Goal: Check status: Check status

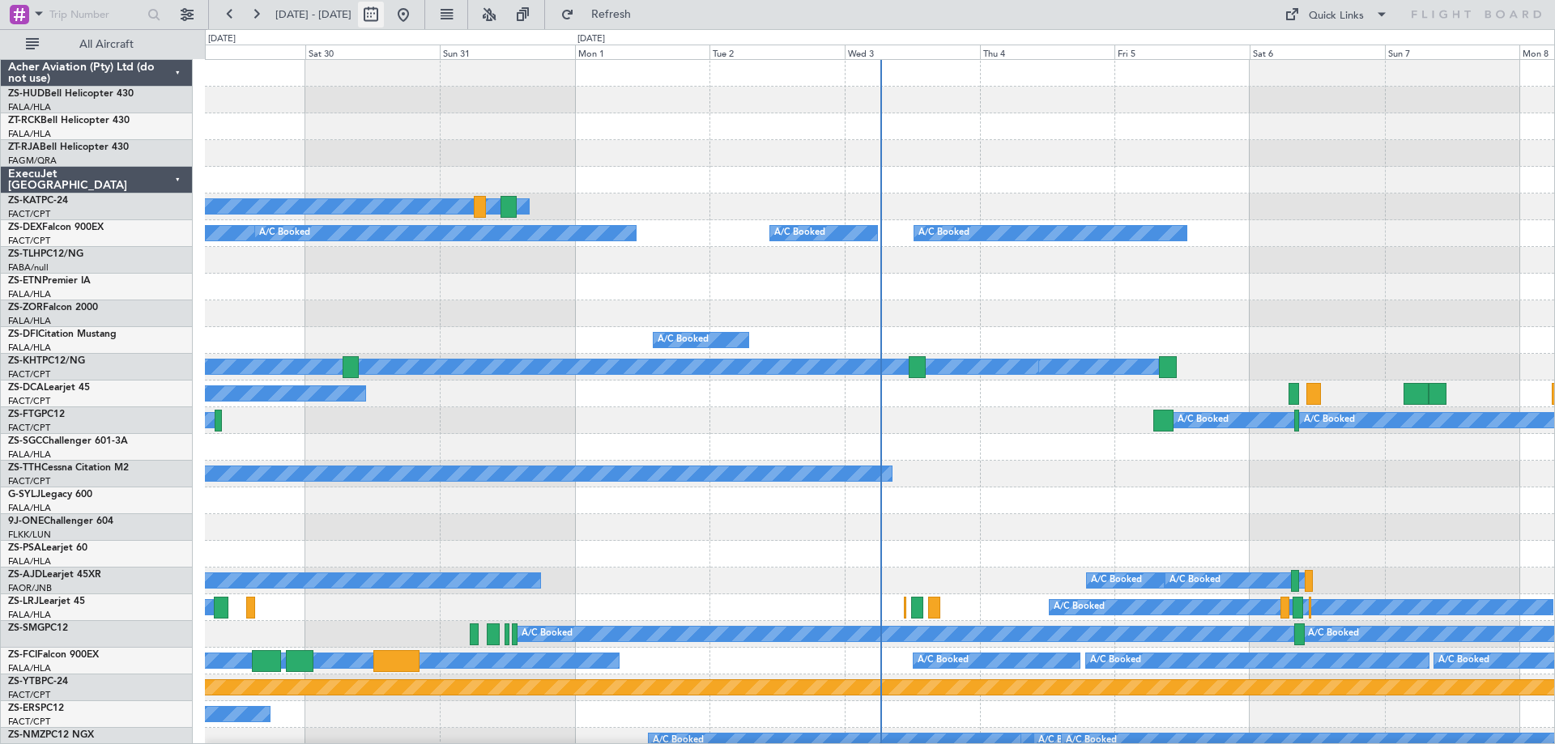
click at [384, 19] on button at bounding box center [371, 15] width 26 height 26
select select "8"
select select "2025"
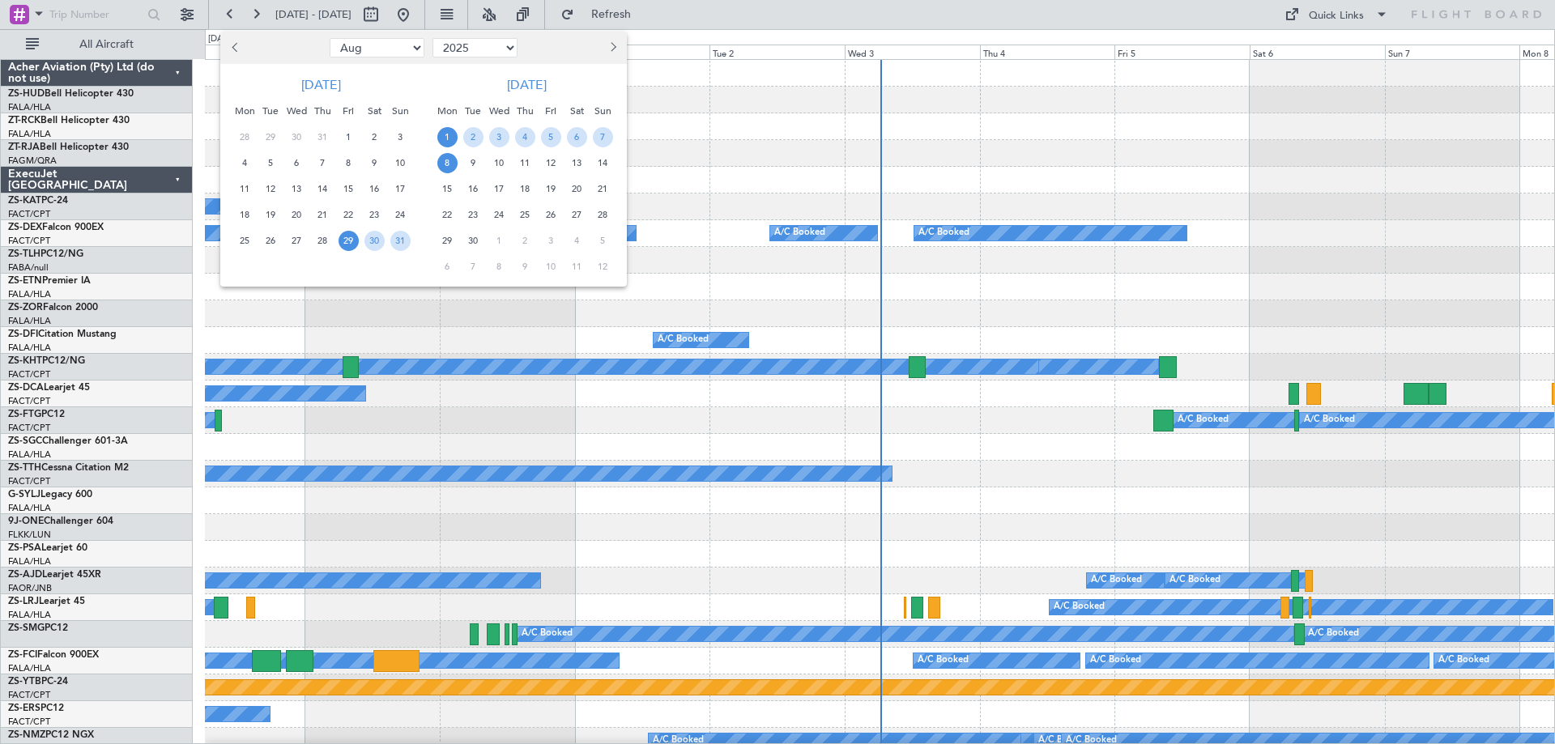
click at [446, 138] on span "1" at bounding box center [447, 137] width 20 height 20
click at [449, 189] on span "15" at bounding box center [447, 189] width 20 height 20
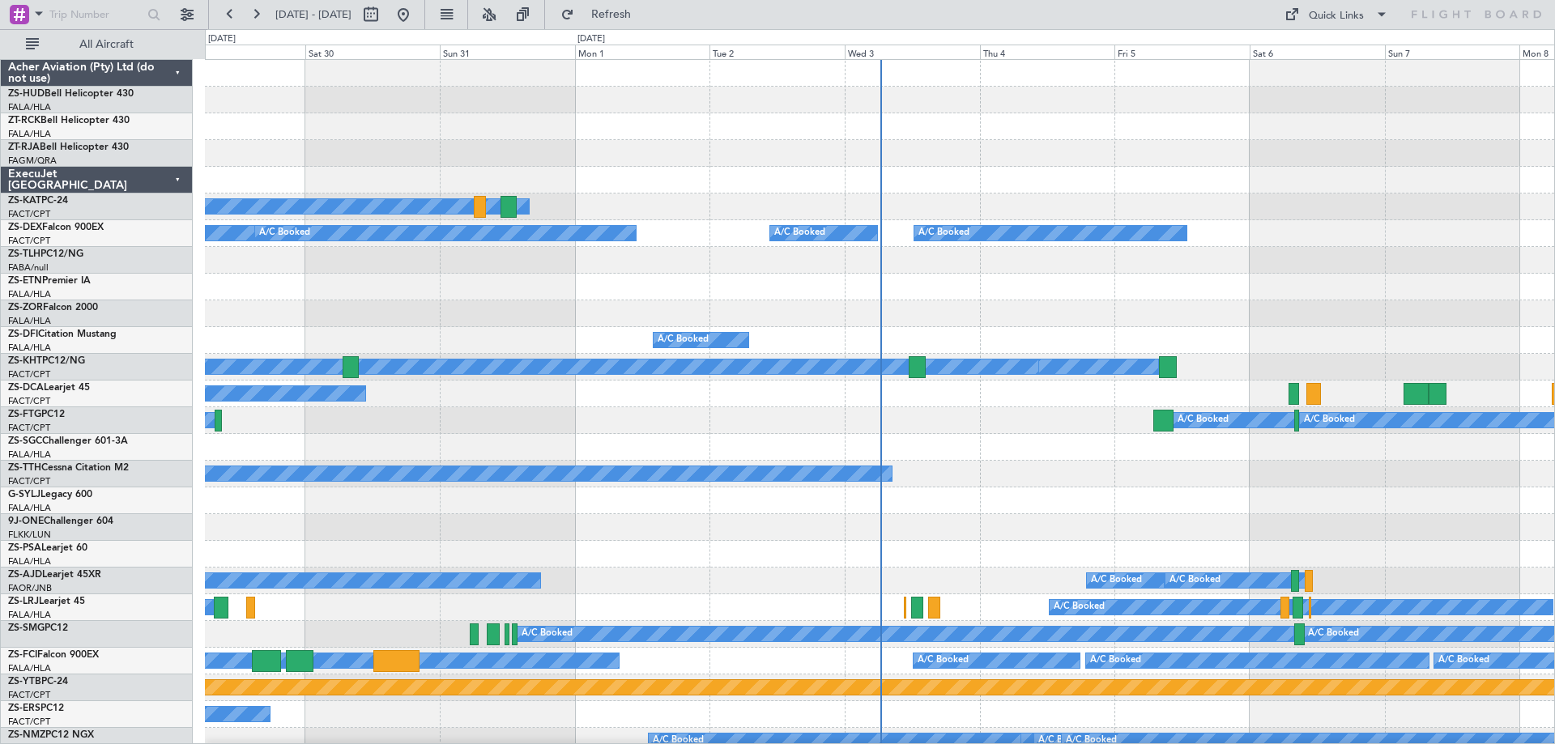
select select "9"
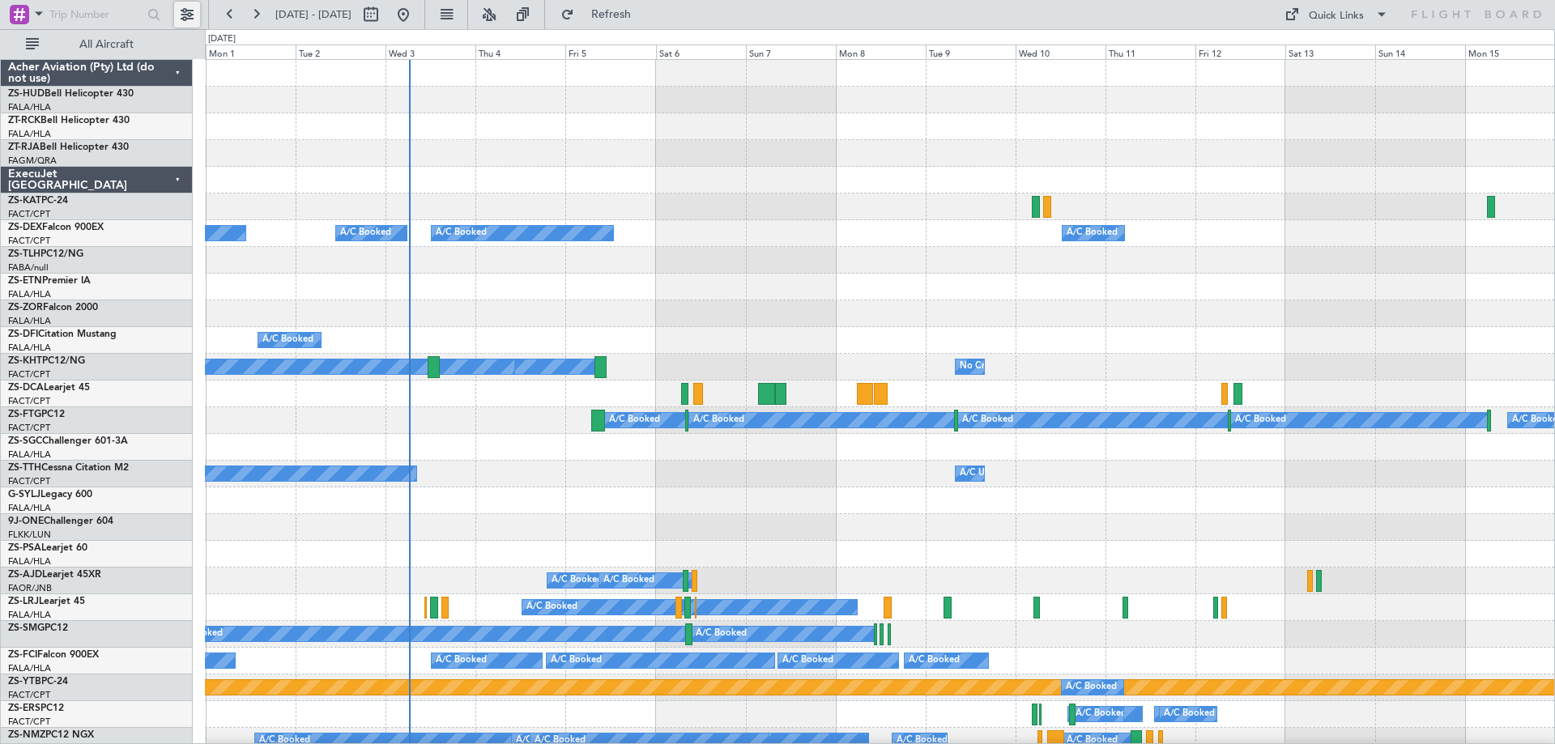
click at [184, 18] on button at bounding box center [187, 15] width 26 height 26
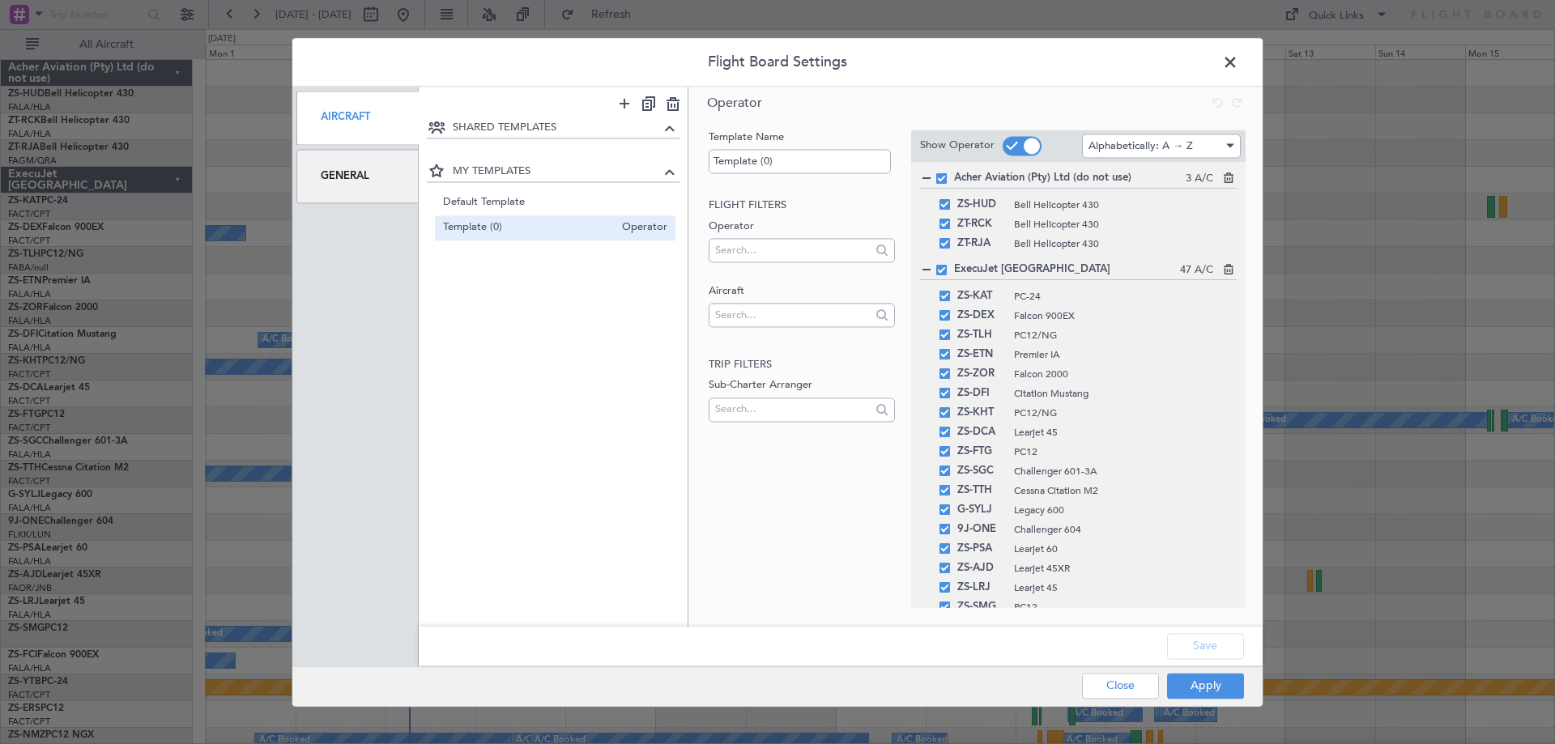
click at [329, 176] on div "General" at bounding box center [357, 176] width 122 height 54
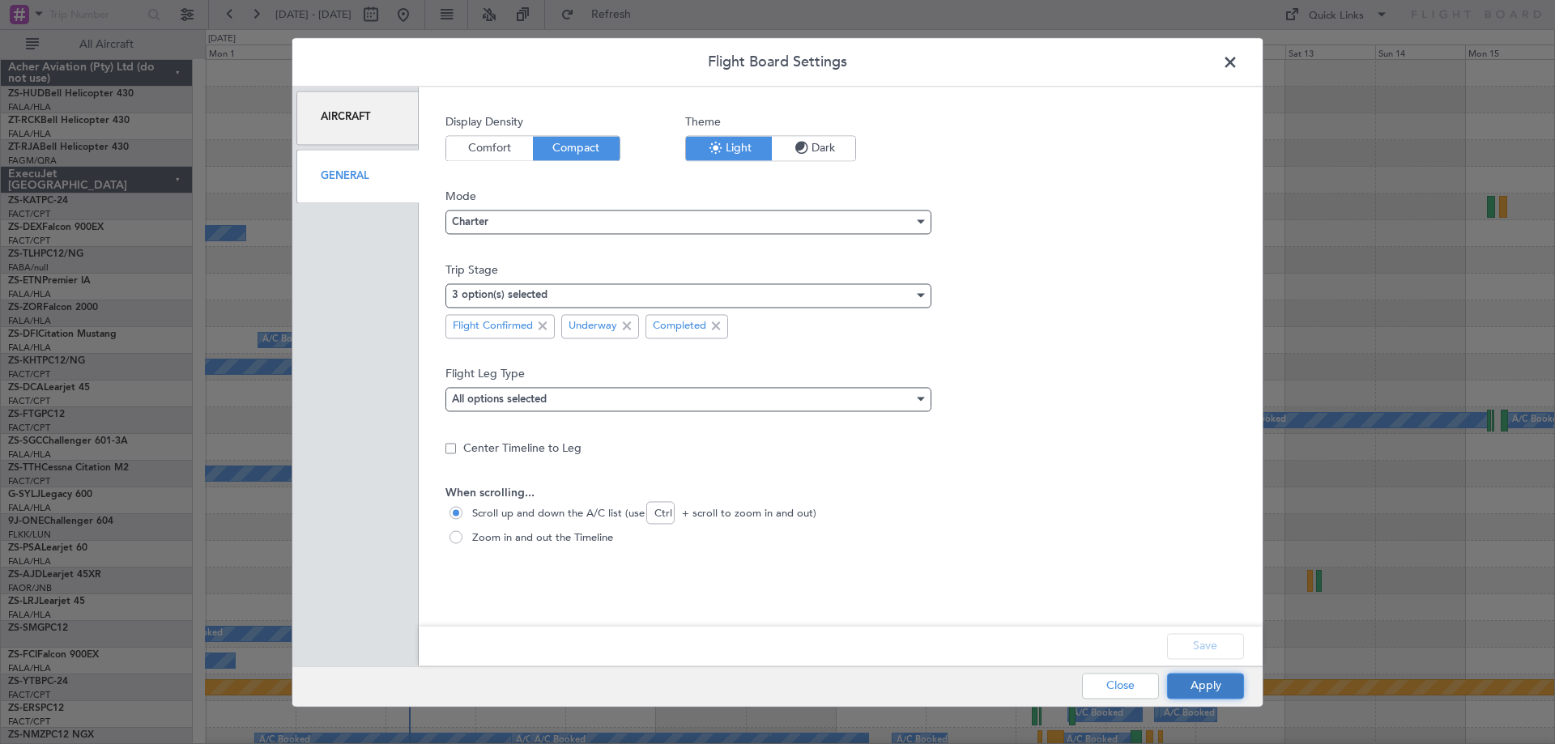
click at [1189, 683] on button "Apply" at bounding box center [1205, 686] width 77 height 26
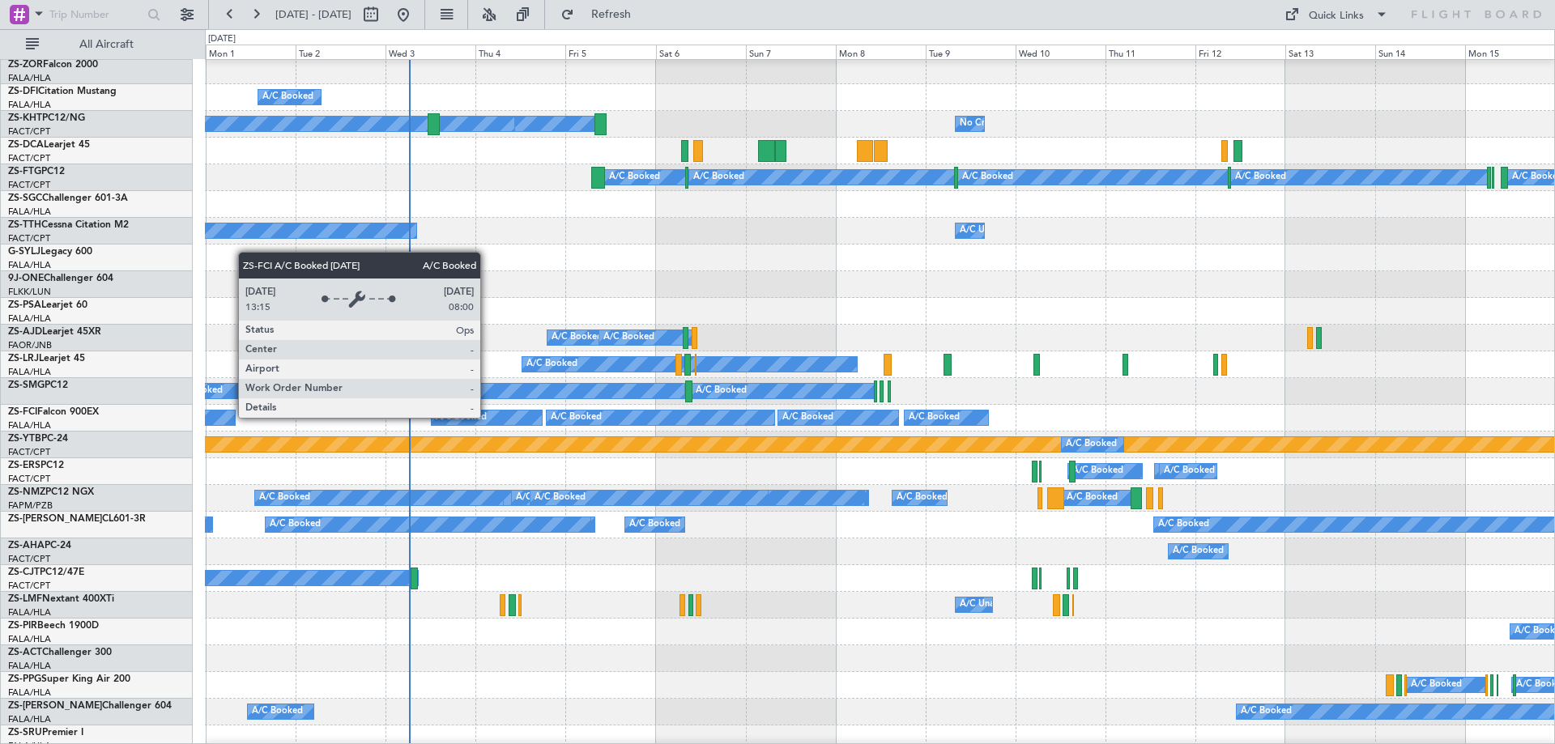
scroll to position [324, 0]
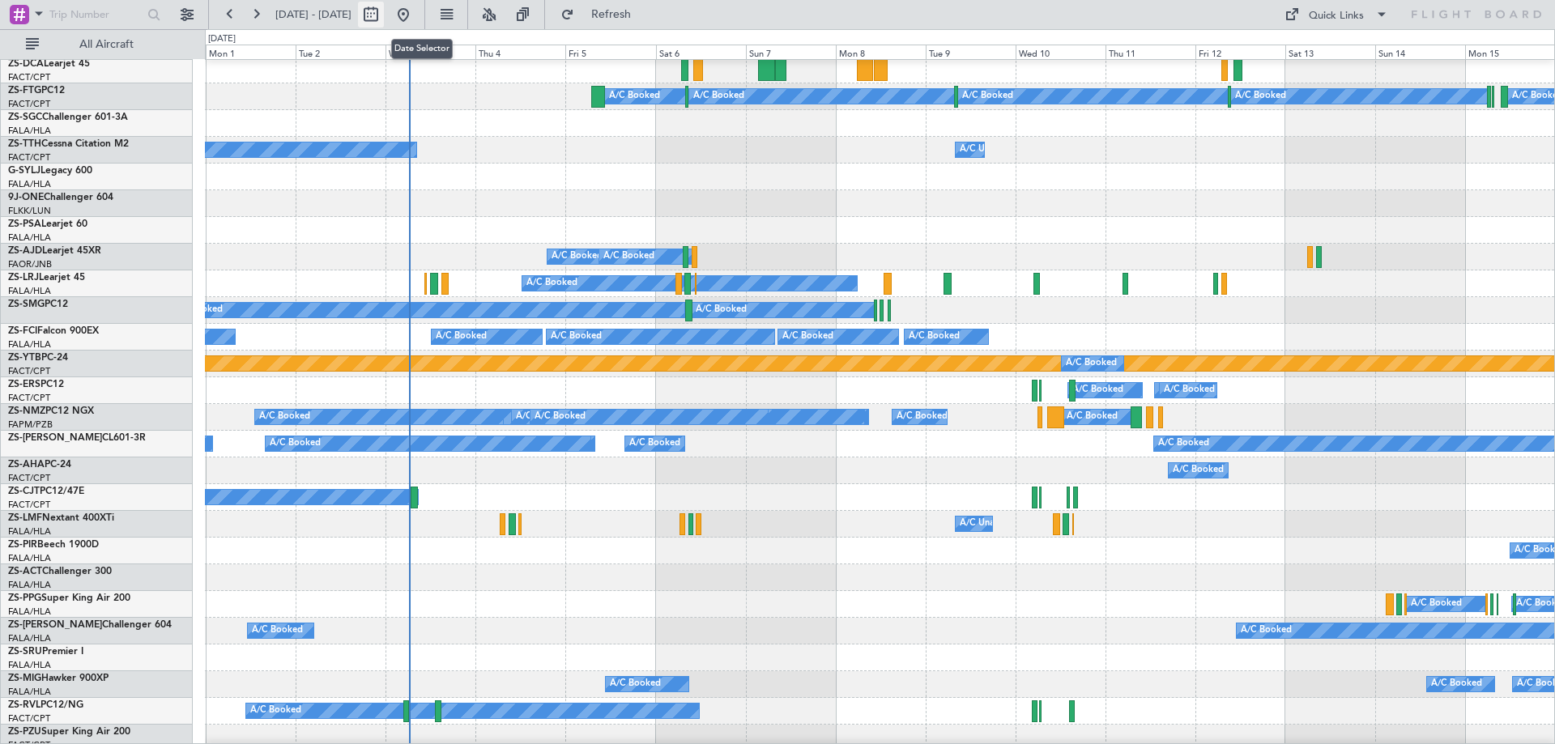
click at [384, 19] on button at bounding box center [371, 15] width 26 height 26
select select "9"
select select "2025"
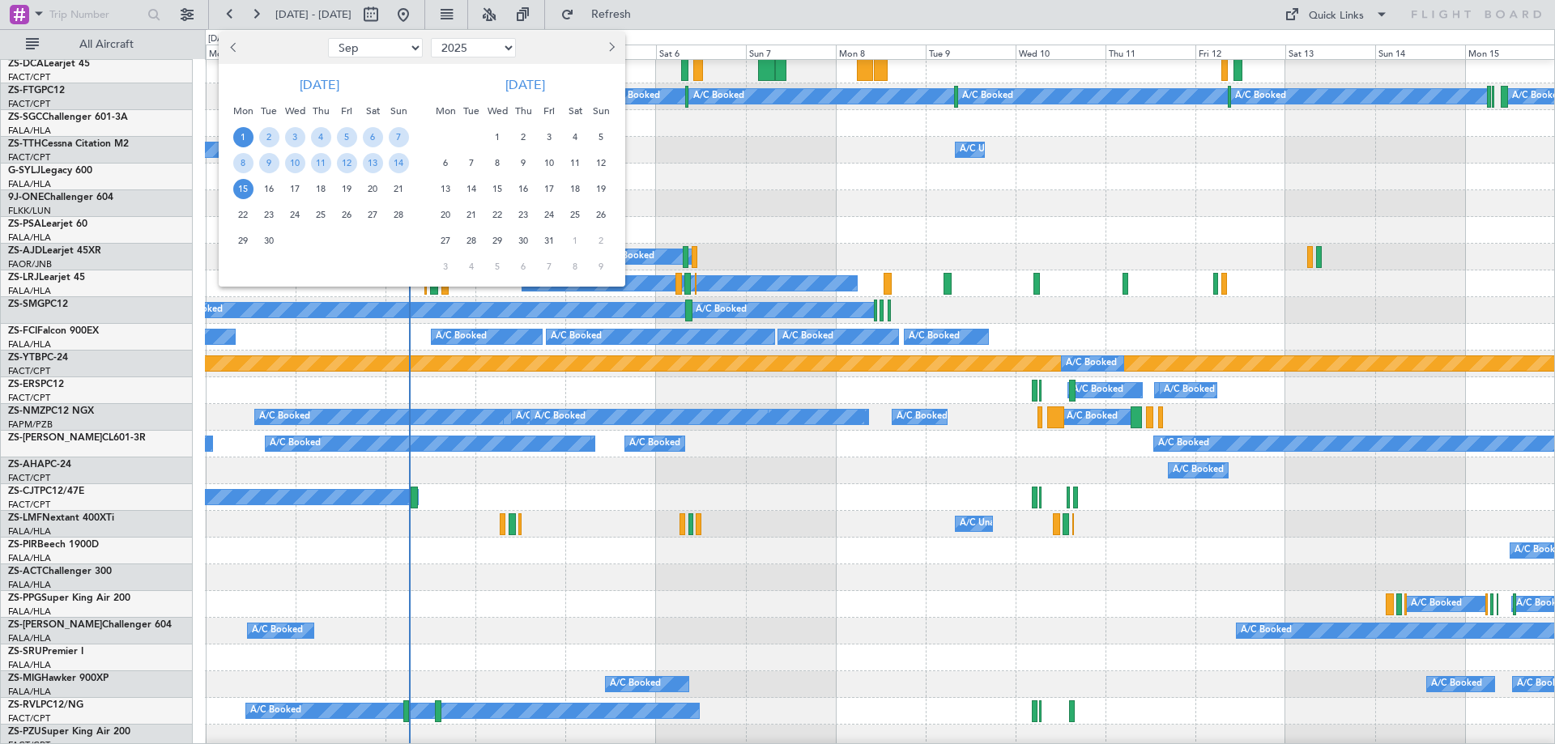
click at [269, 189] on span "16" at bounding box center [269, 189] width 20 height 20
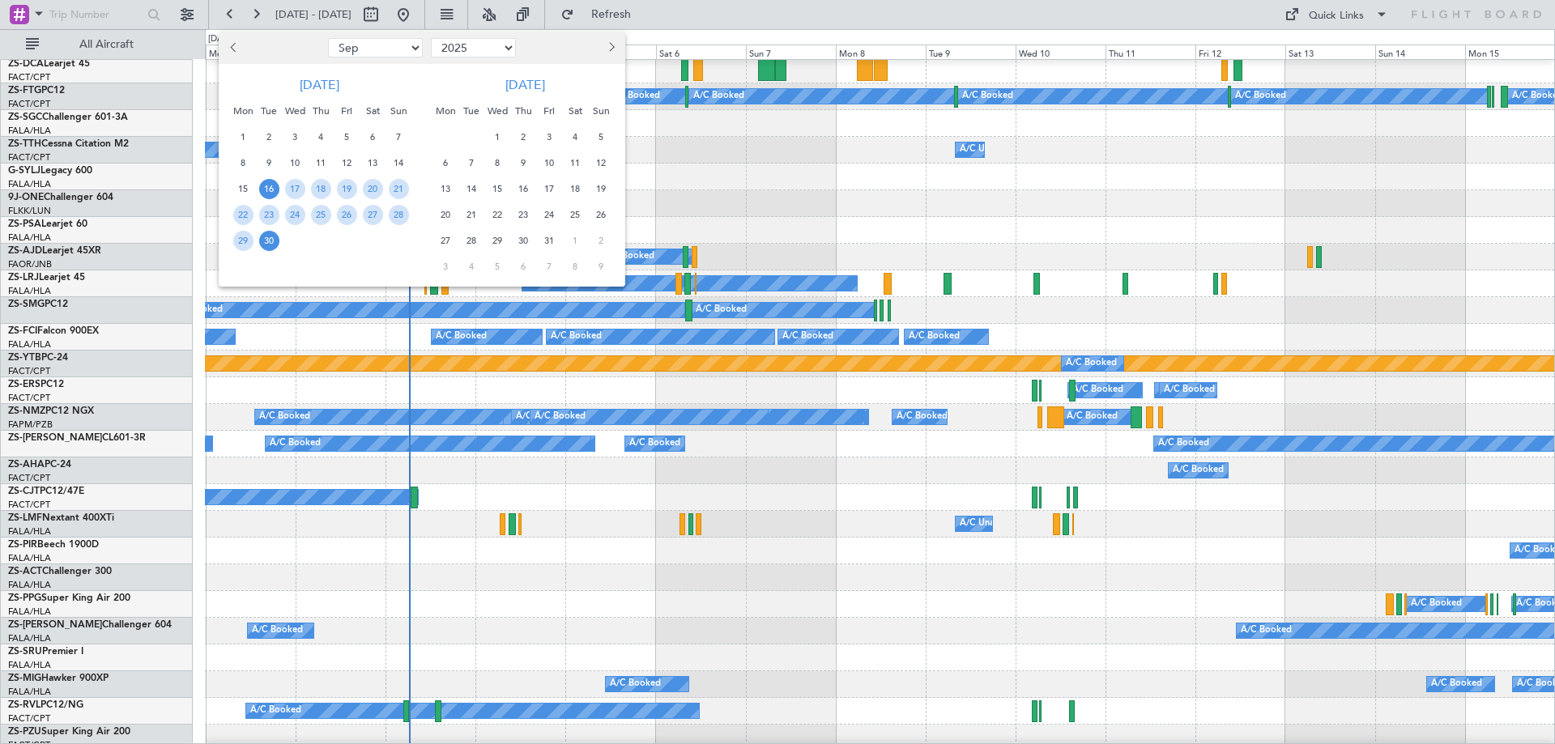
click at [273, 236] on span "30" at bounding box center [269, 241] width 20 height 20
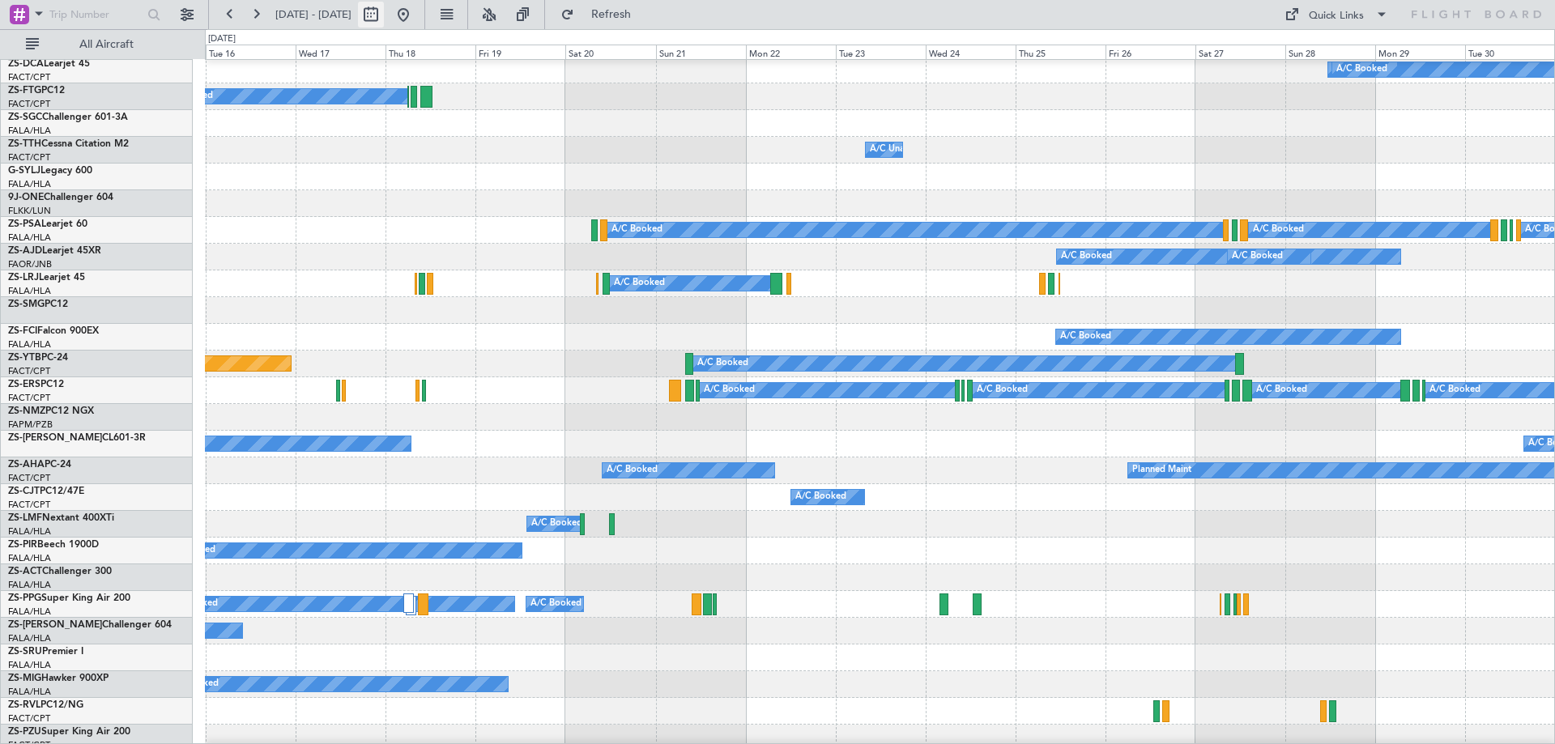
click at [384, 13] on button at bounding box center [371, 15] width 26 height 26
select select "9"
select select "2025"
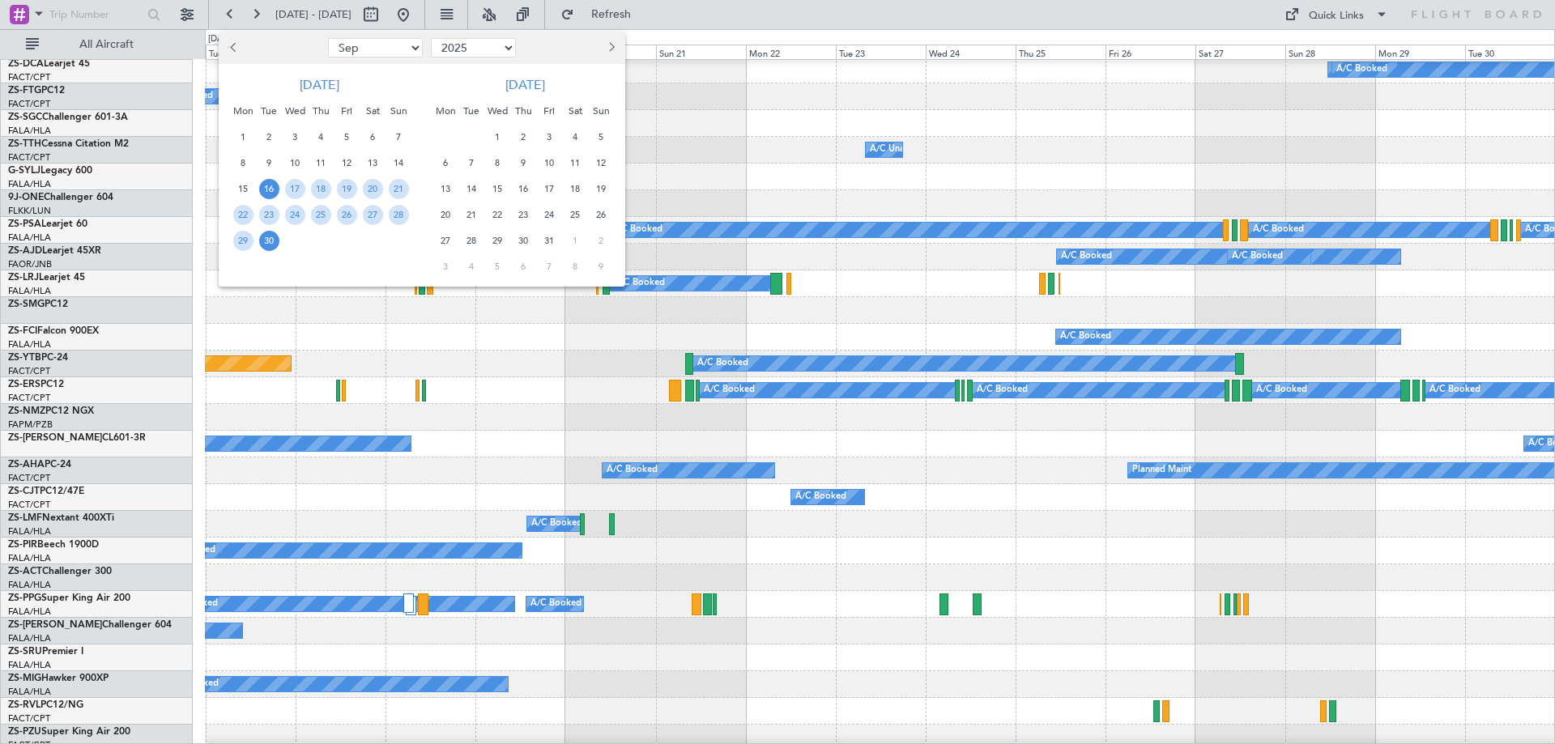
click at [499, 138] on span "1" at bounding box center [497, 137] width 20 height 20
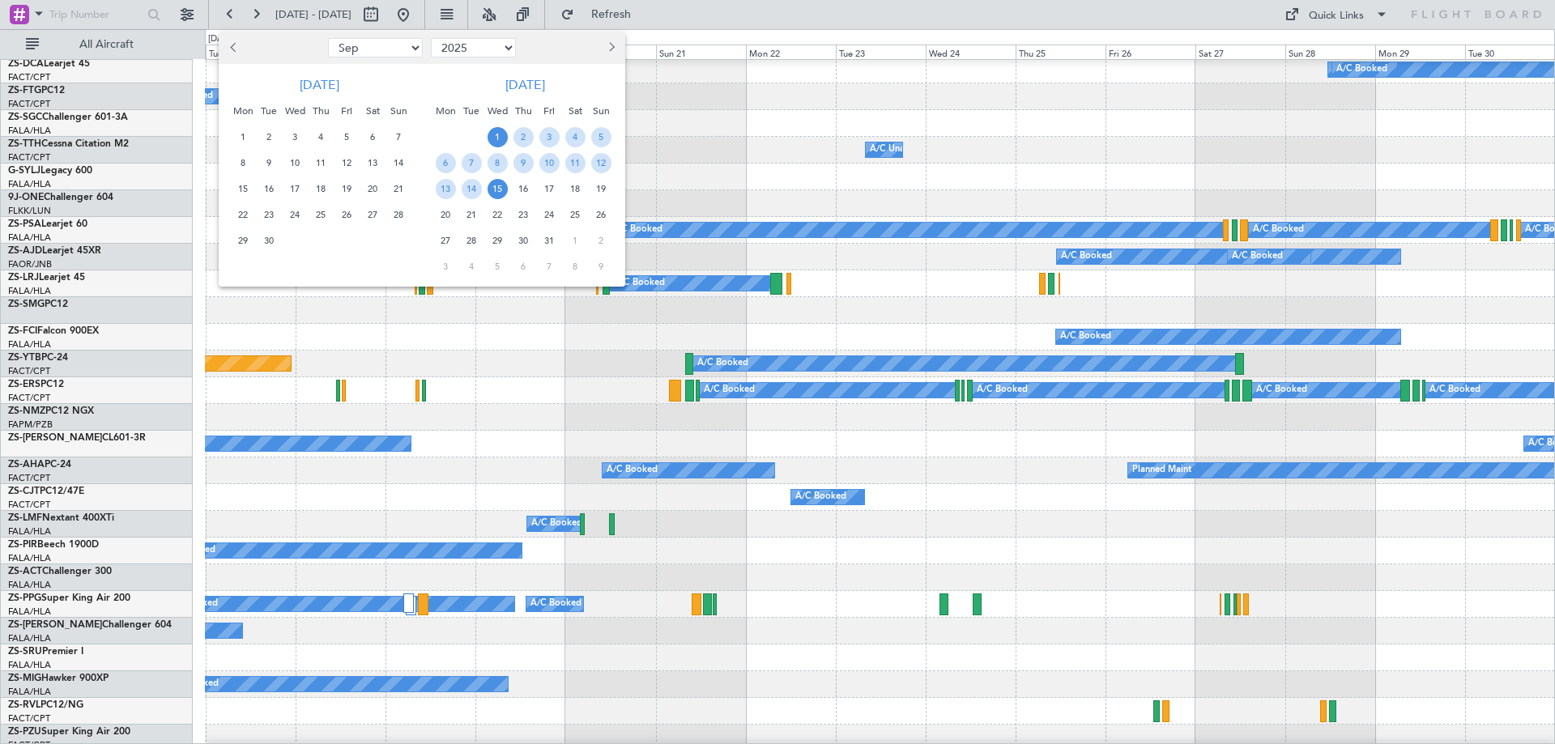
click at [503, 189] on span "15" at bounding box center [497, 189] width 20 height 20
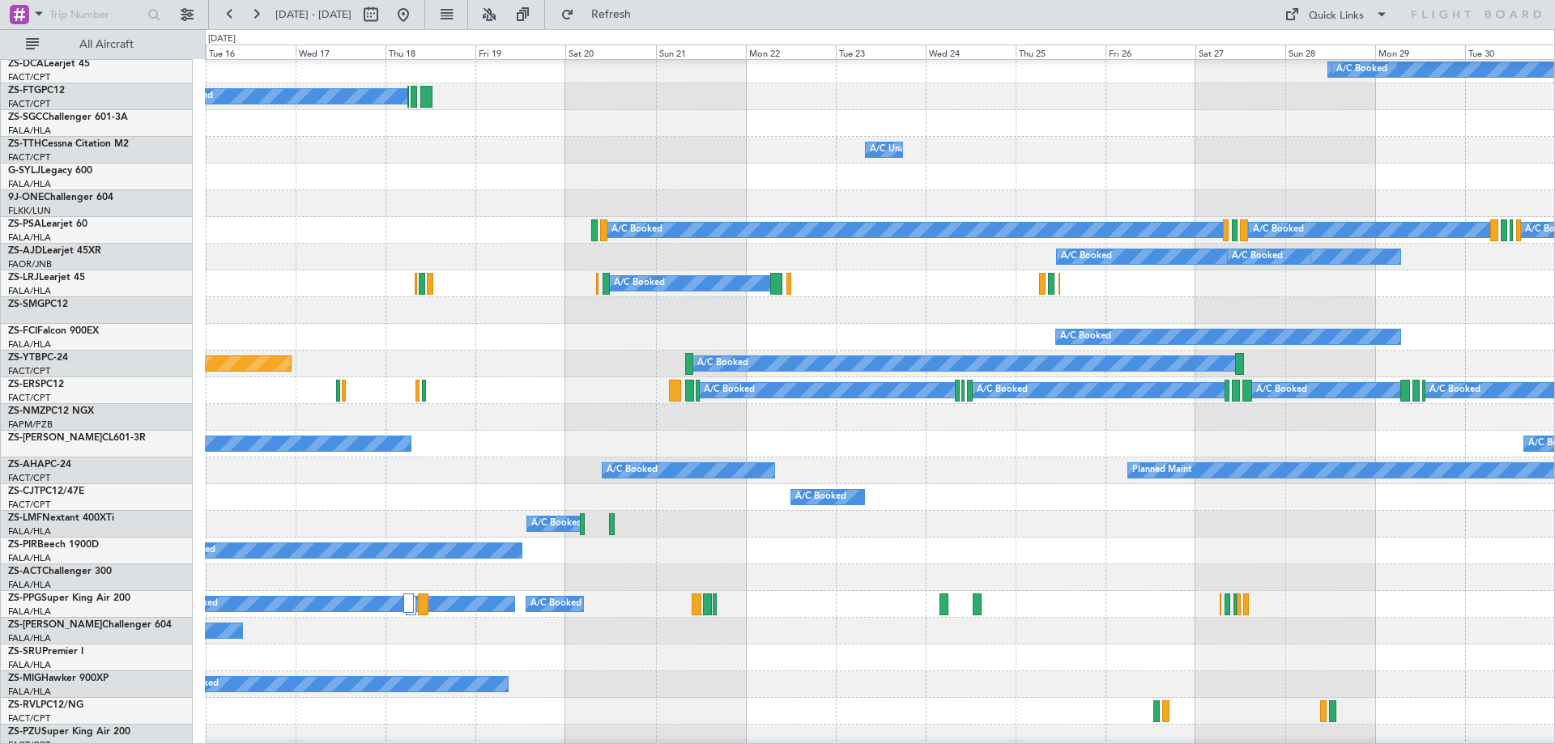
select select "10"
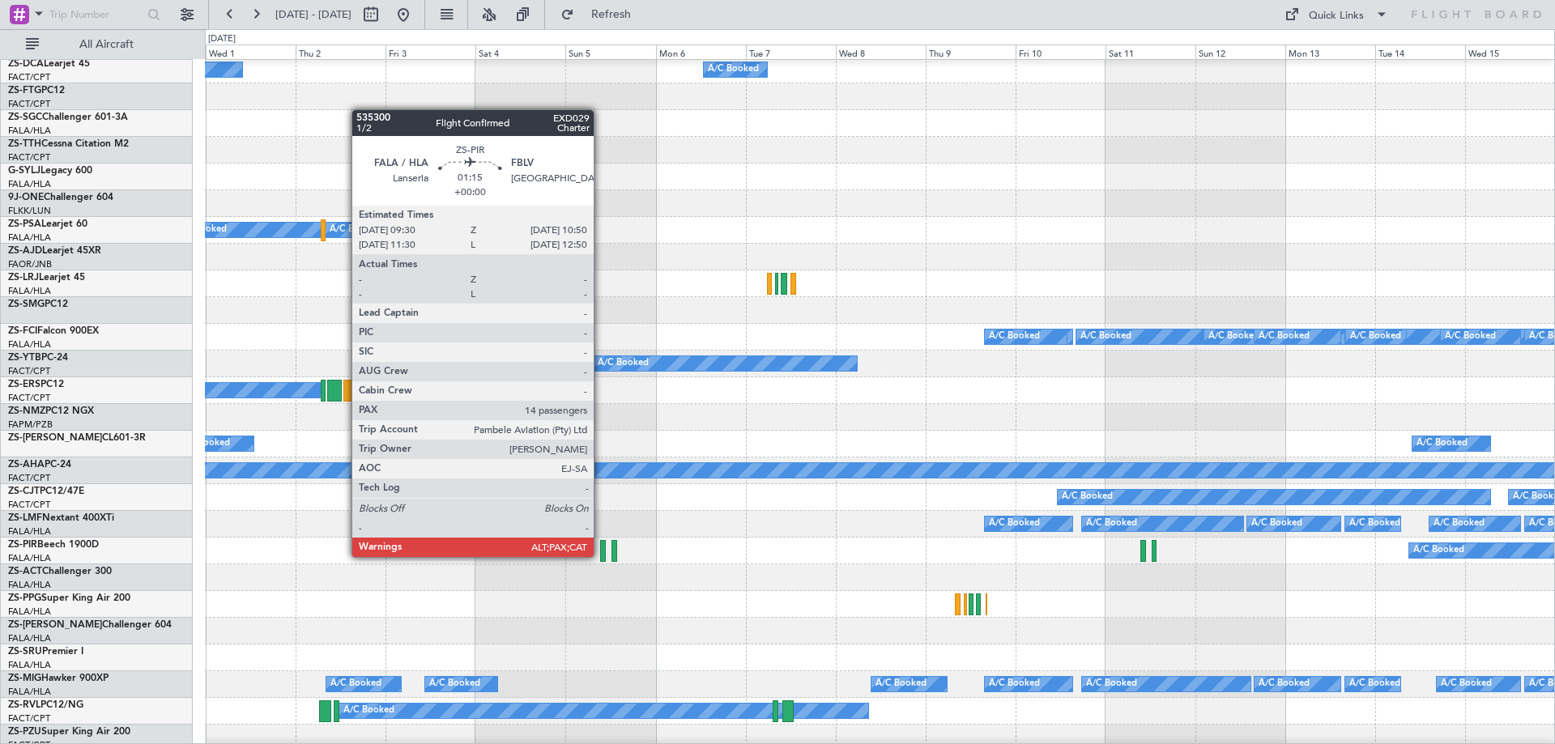
click at [601, 555] on div at bounding box center [603, 551] width 6 height 22
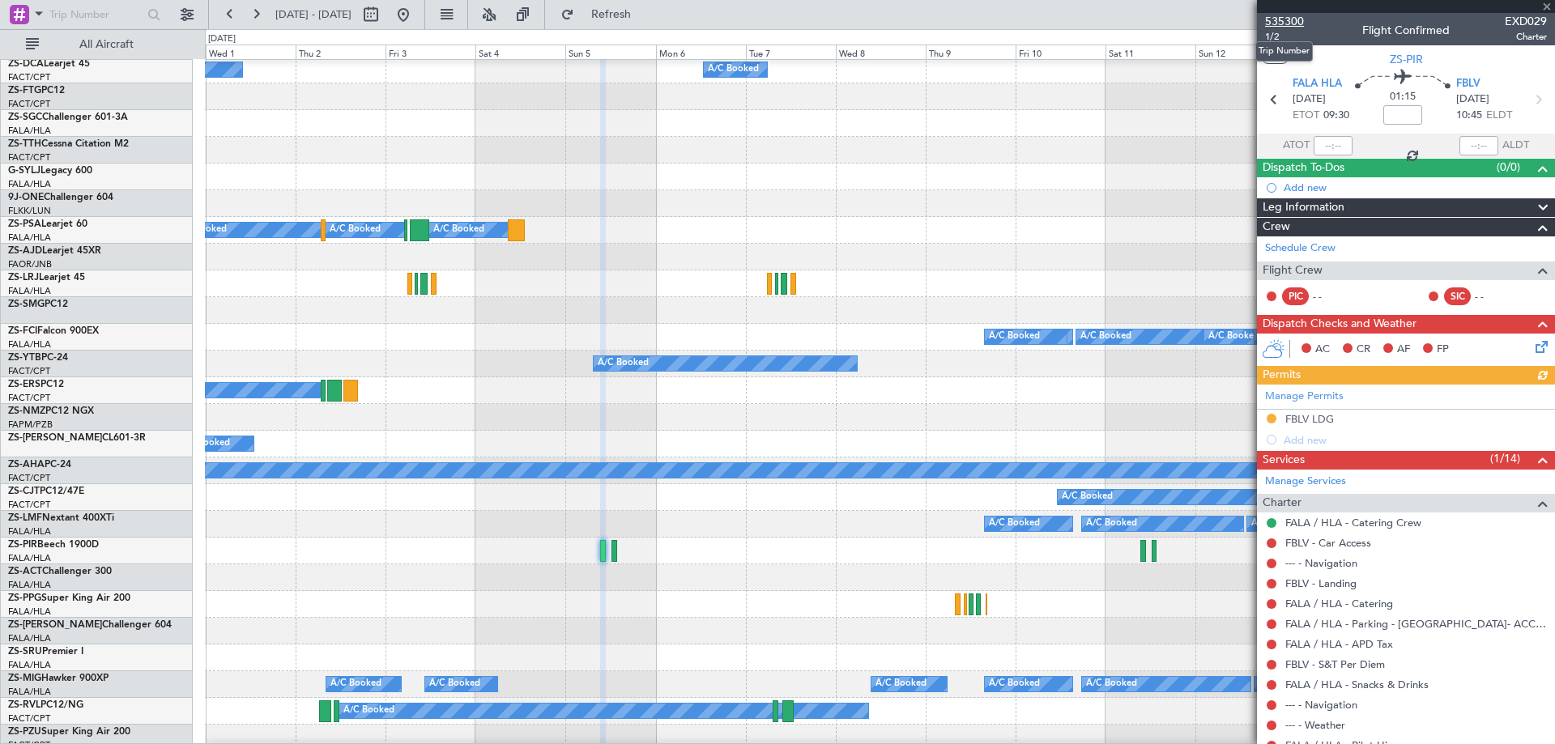
click at [1275, 19] on span "535300" at bounding box center [1284, 21] width 39 height 17
click at [1265, 23] on span "535300" at bounding box center [1284, 21] width 39 height 17
click at [1548, 5] on span at bounding box center [1546, 7] width 16 height 15
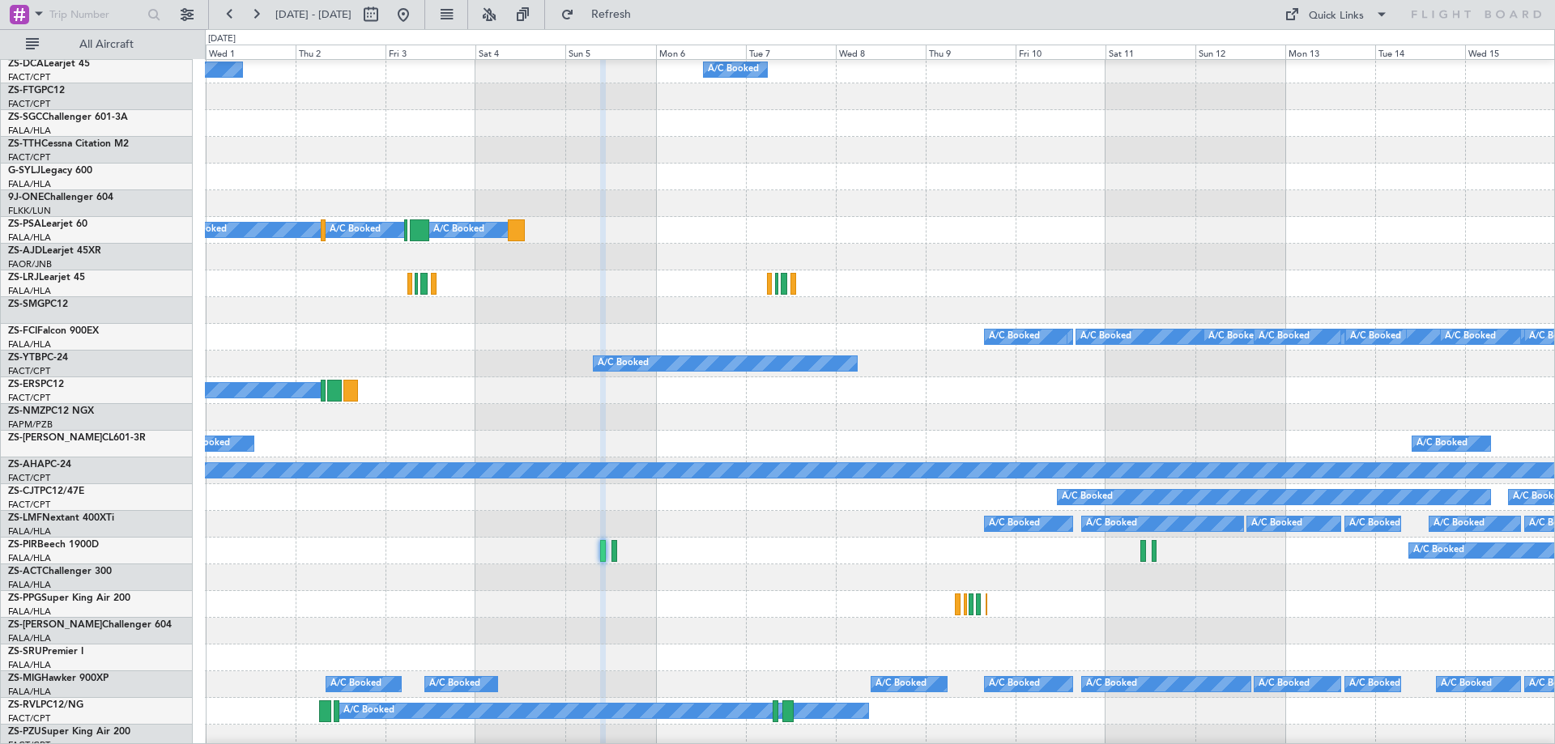
type input "0"
click at [384, 18] on button at bounding box center [371, 15] width 26 height 26
select select "10"
select select "2025"
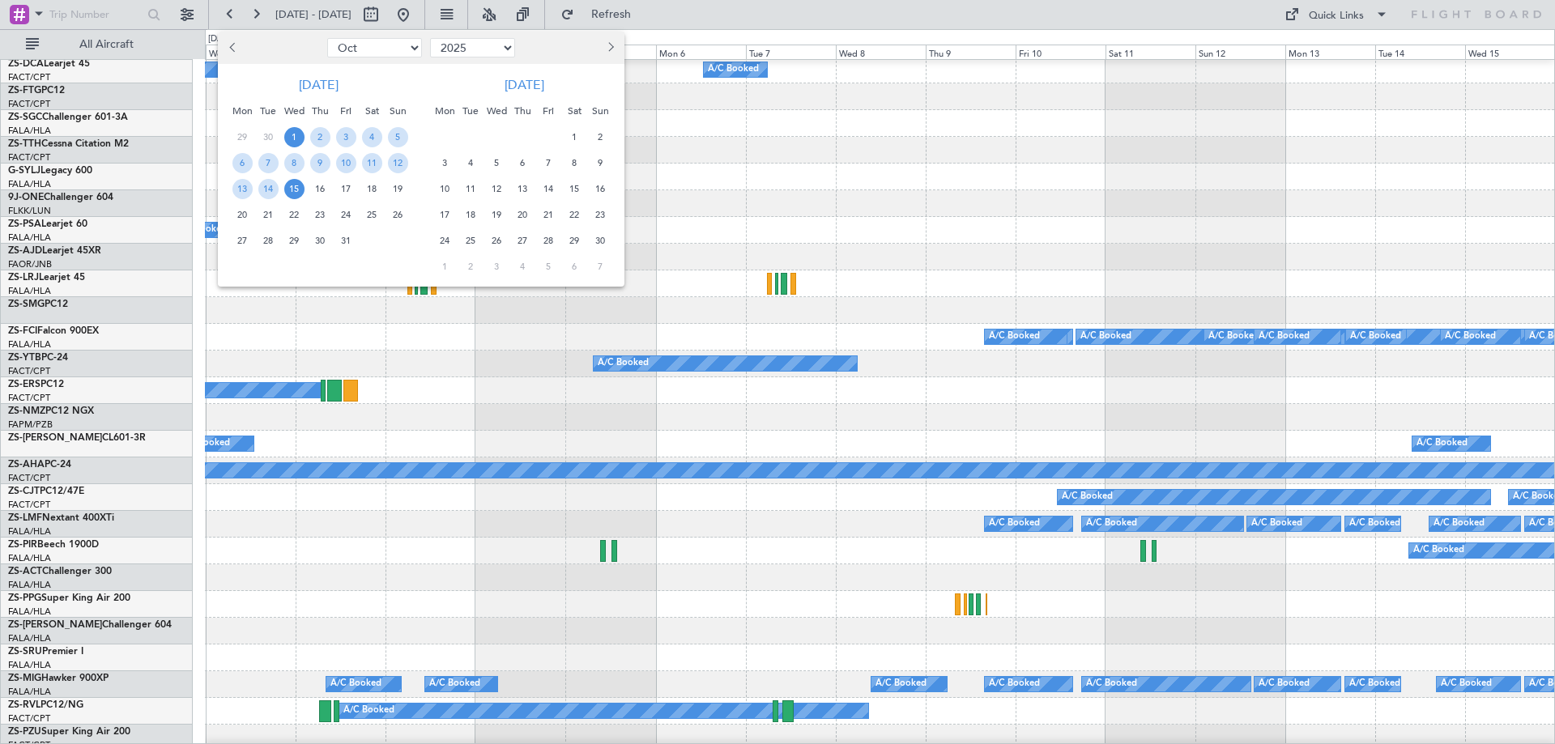
click at [321, 184] on span "16" at bounding box center [320, 189] width 20 height 20
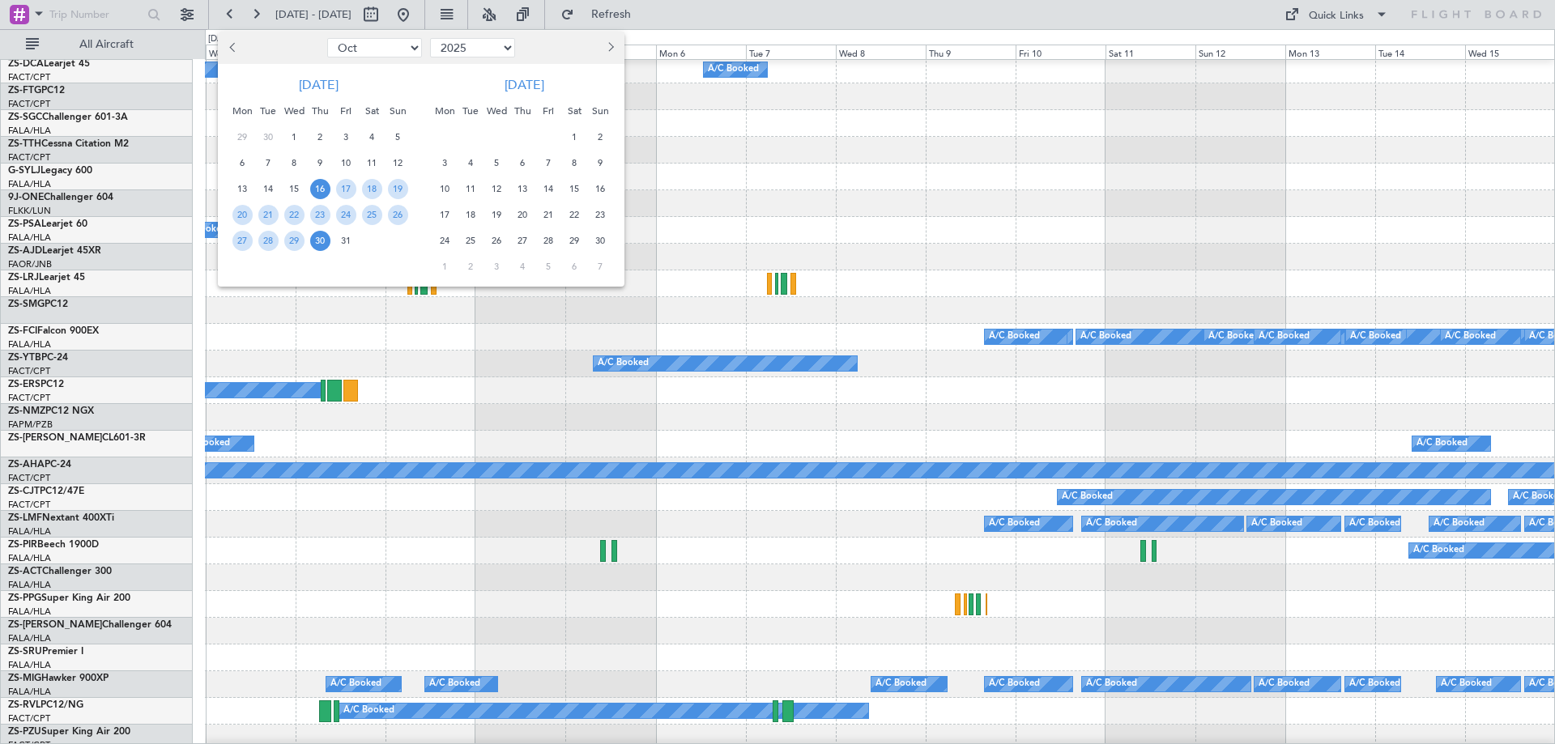
click at [322, 245] on span "30" at bounding box center [320, 241] width 20 height 20
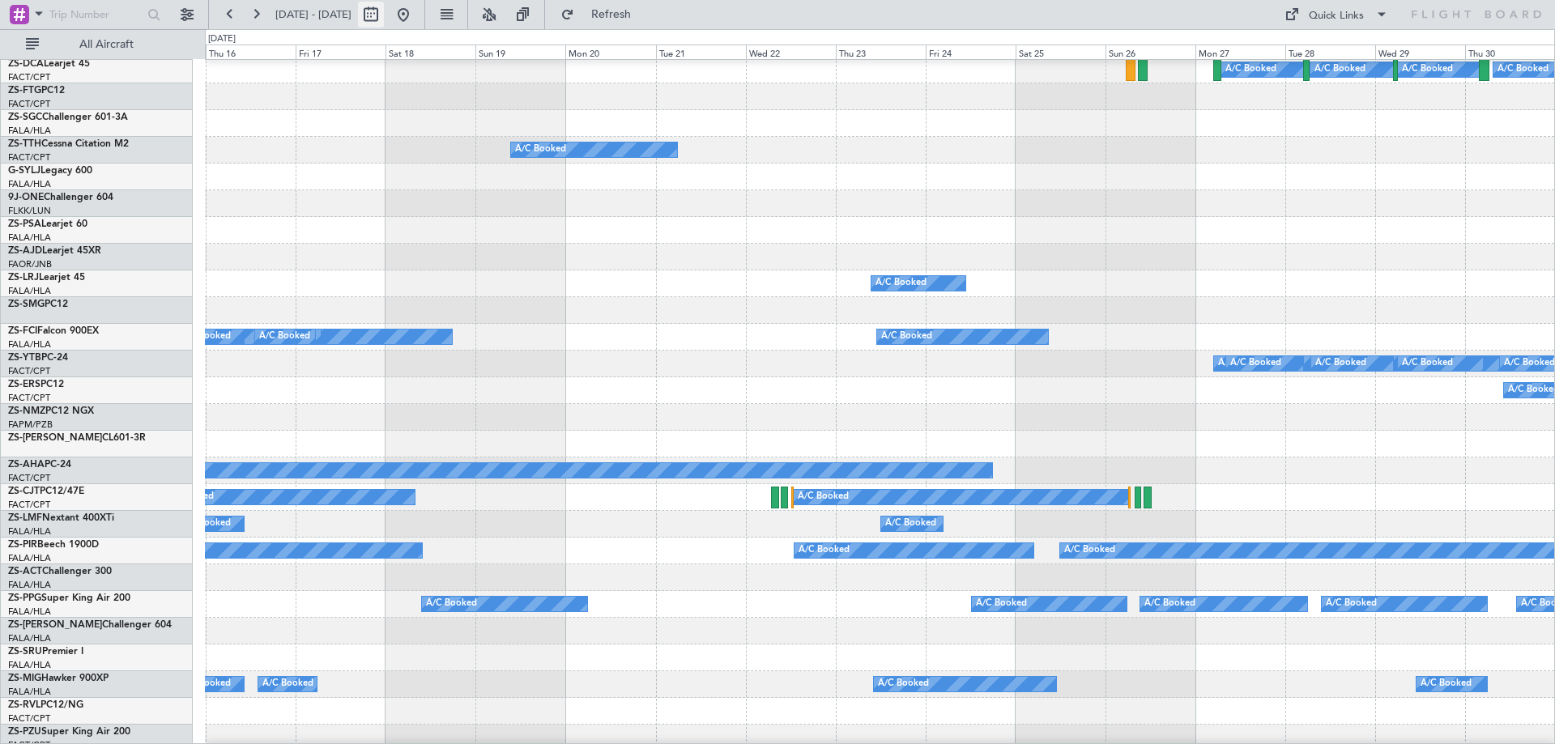
click at [384, 15] on button at bounding box center [371, 15] width 26 height 26
select select "10"
select select "2025"
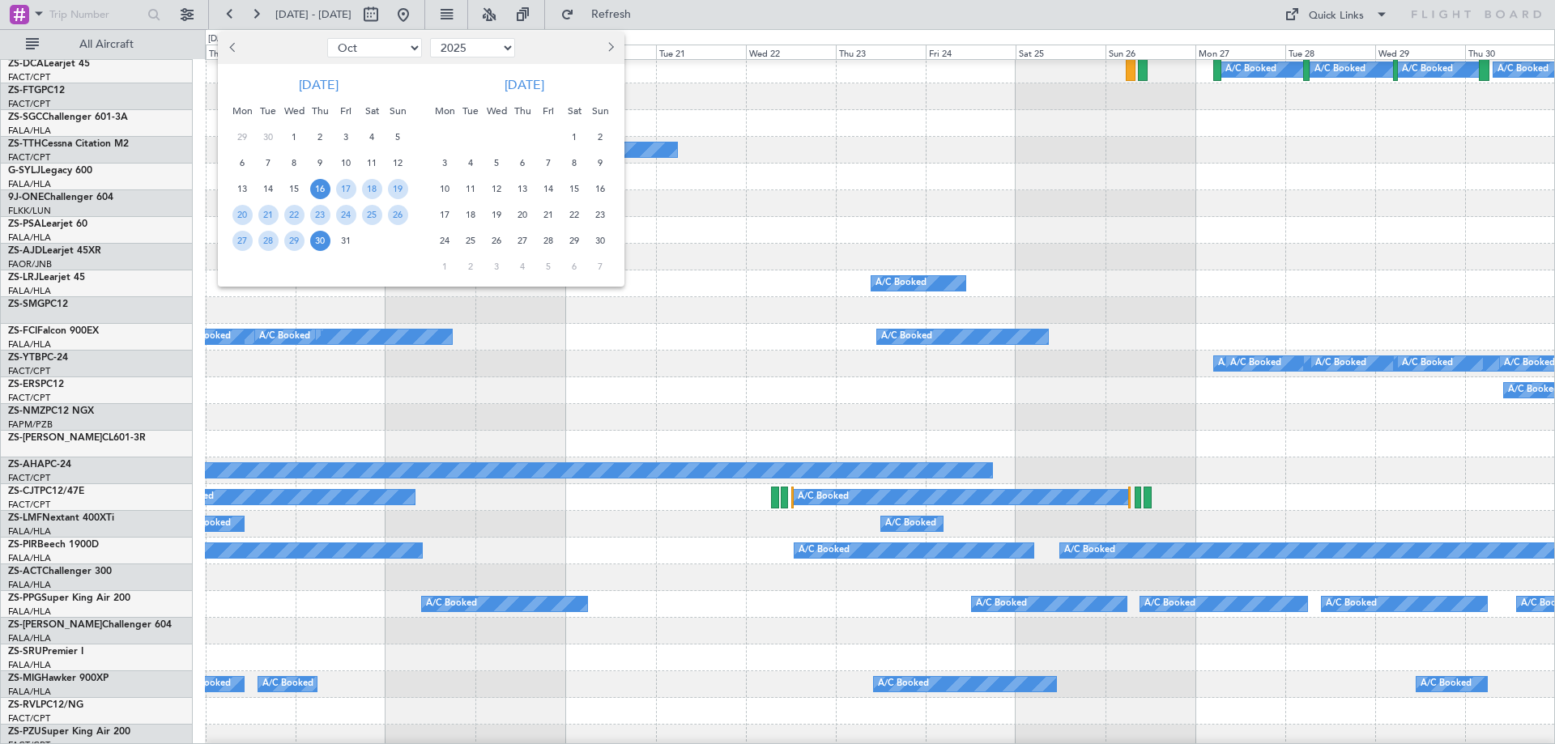
click at [347, 243] on span "31" at bounding box center [346, 241] width 20 height 20
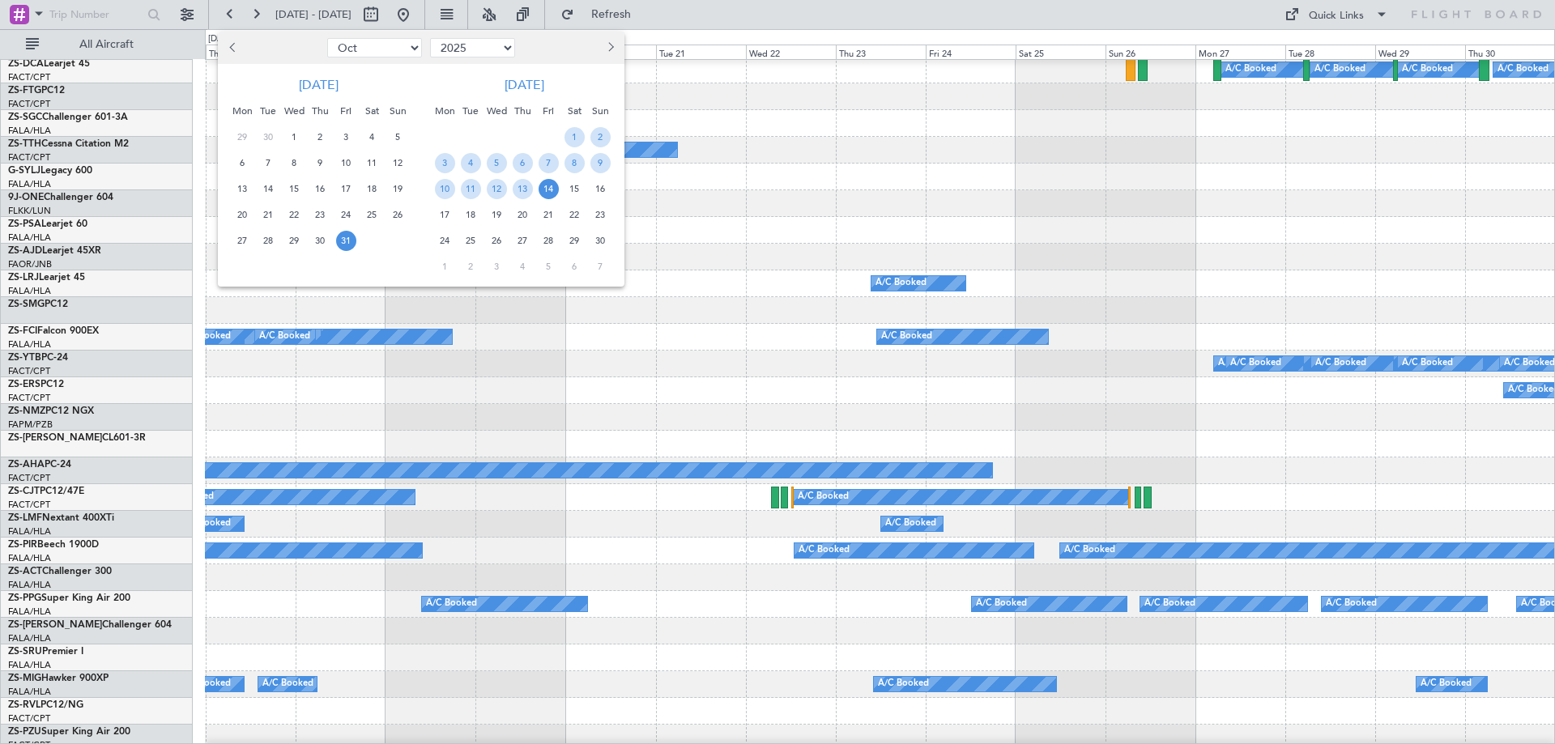
click at [546, 191] on span "14" at bounding box center [548, 189] width 20 height 20
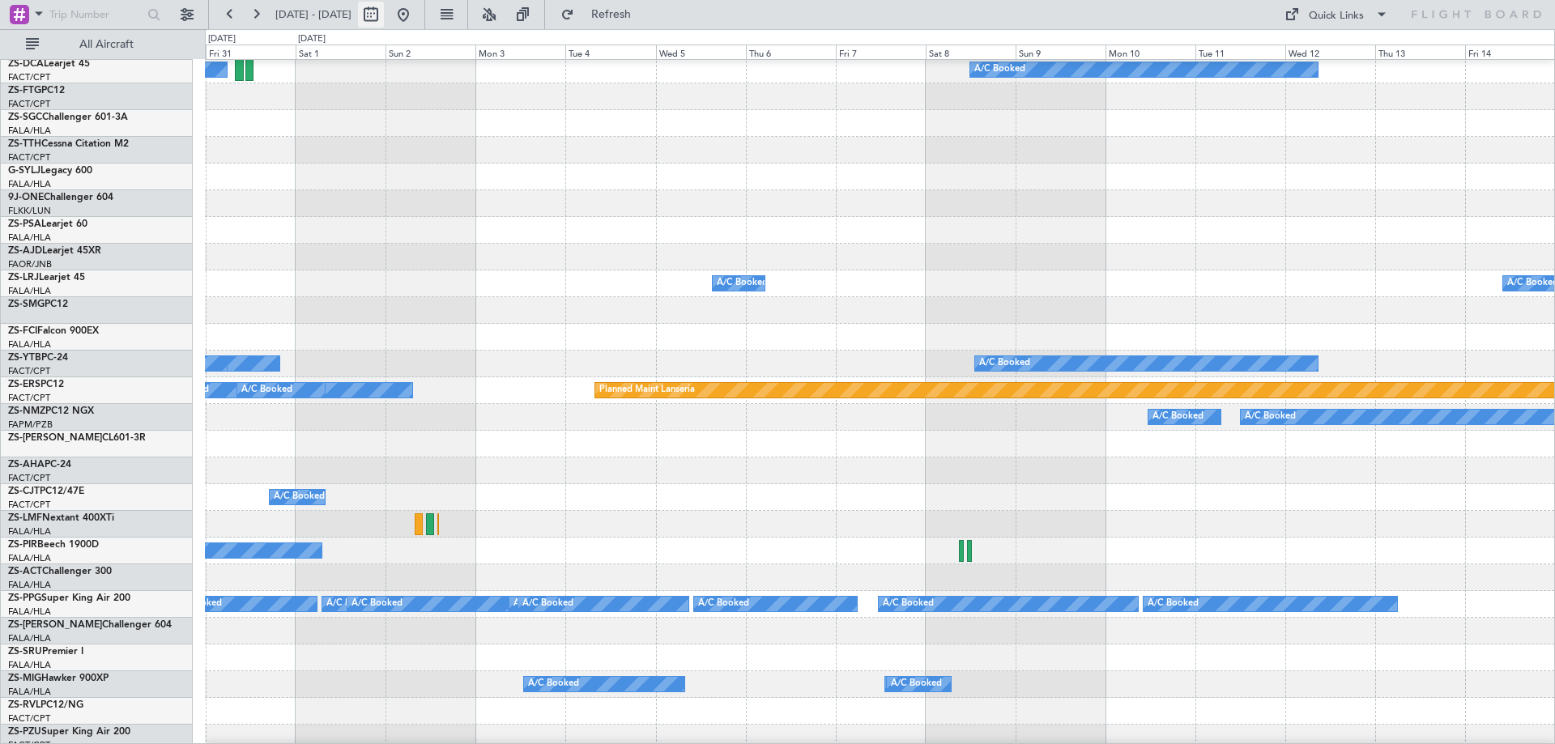
click at [384, 16] on button at bounding box center [371, 15] width 26 height 26
select select "10"
select select "2025"
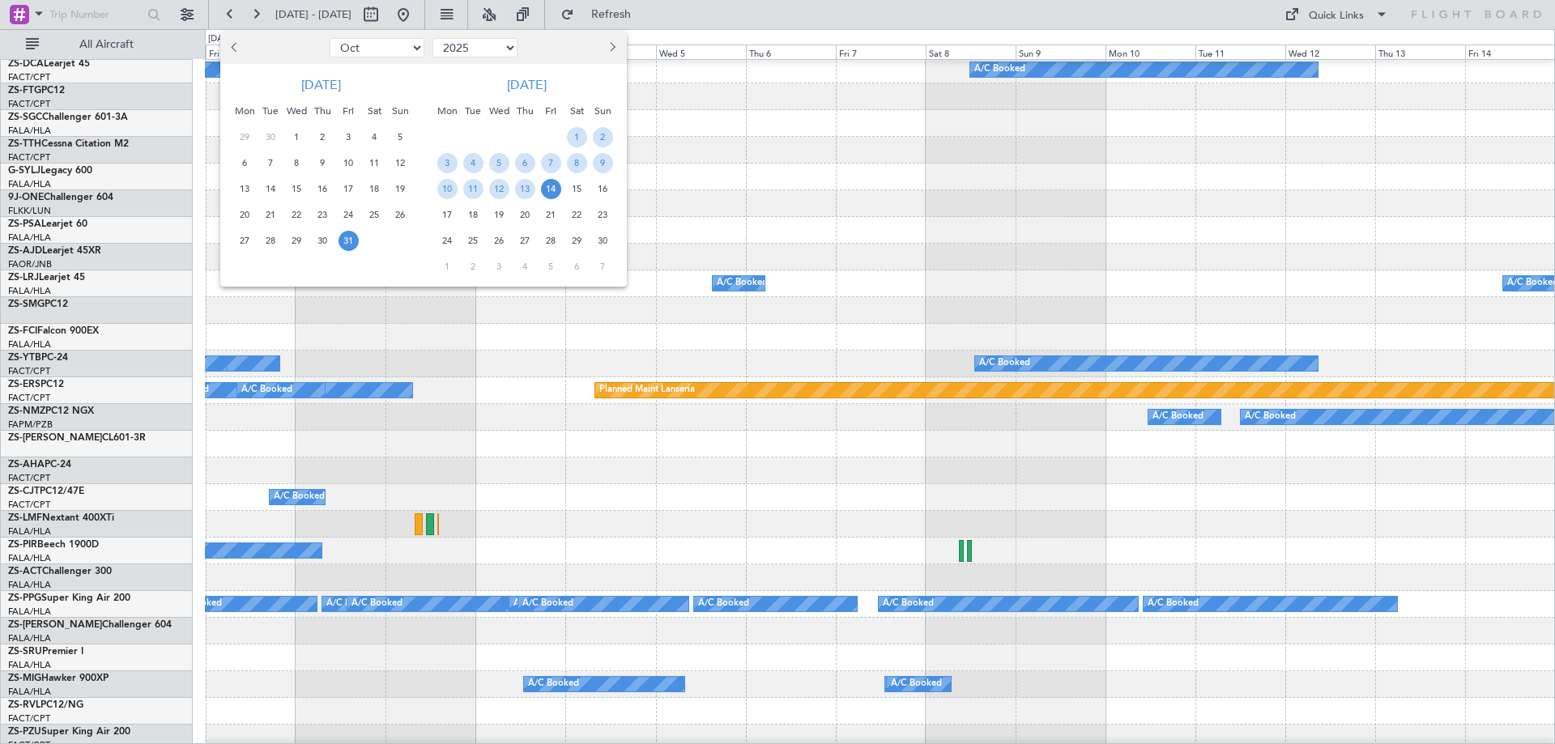
click at [576, 188] on span "15" at bounding box center [577, 189] width 20 height 20
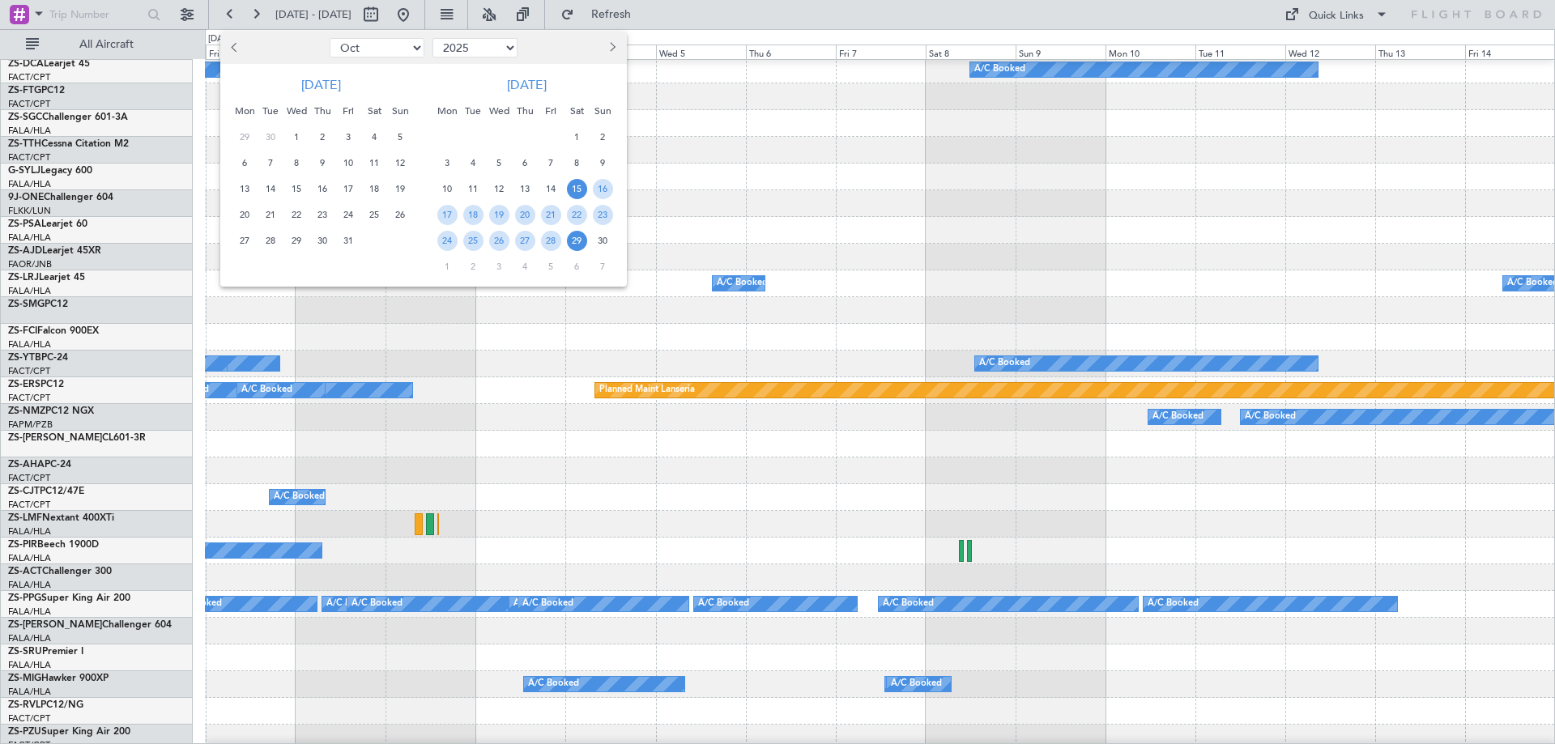
click at [580, 244] on span "29" at bounding box center [577, 241] width 20 height 20
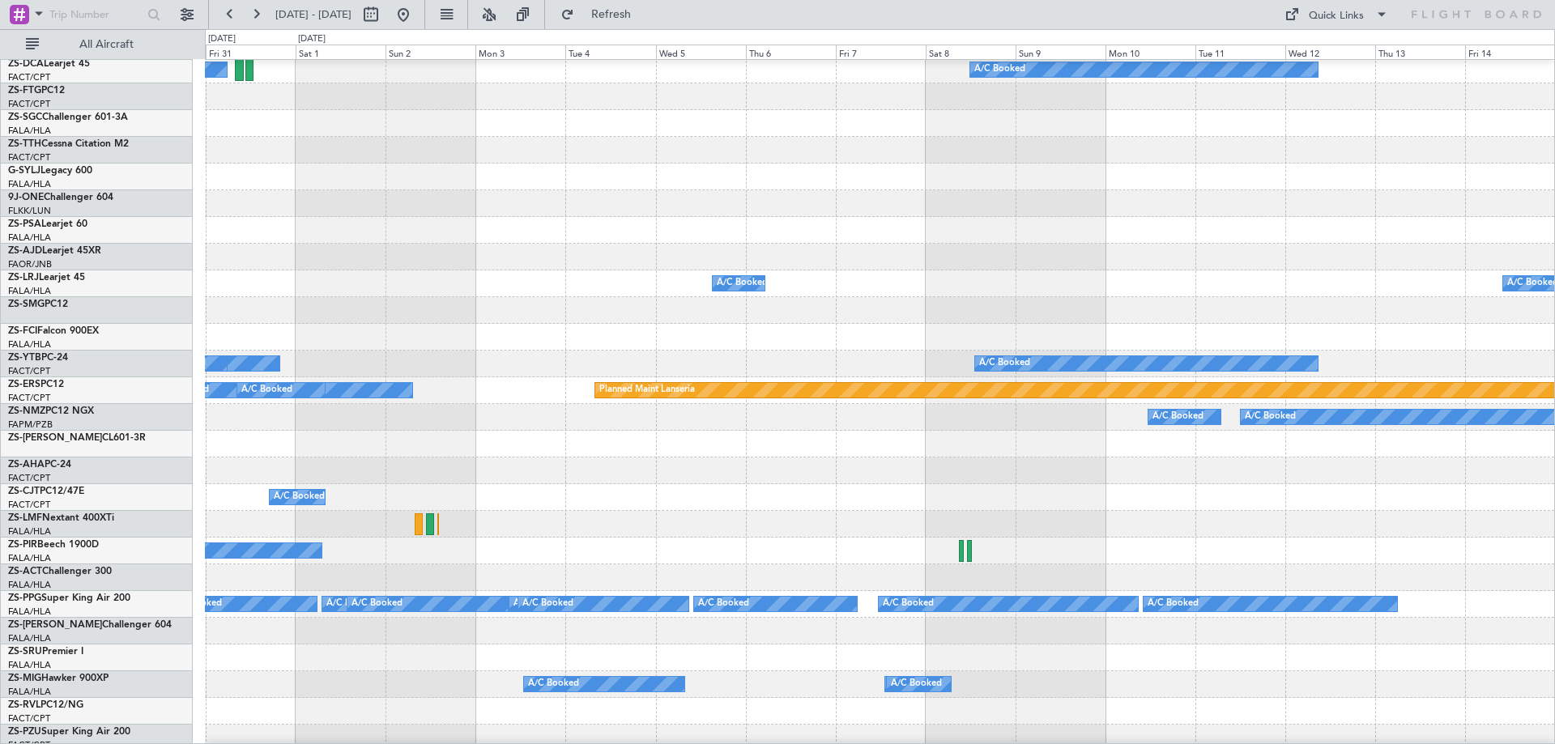
select select "11"
